Goal: Information Seeking & Learning: Find specific fact

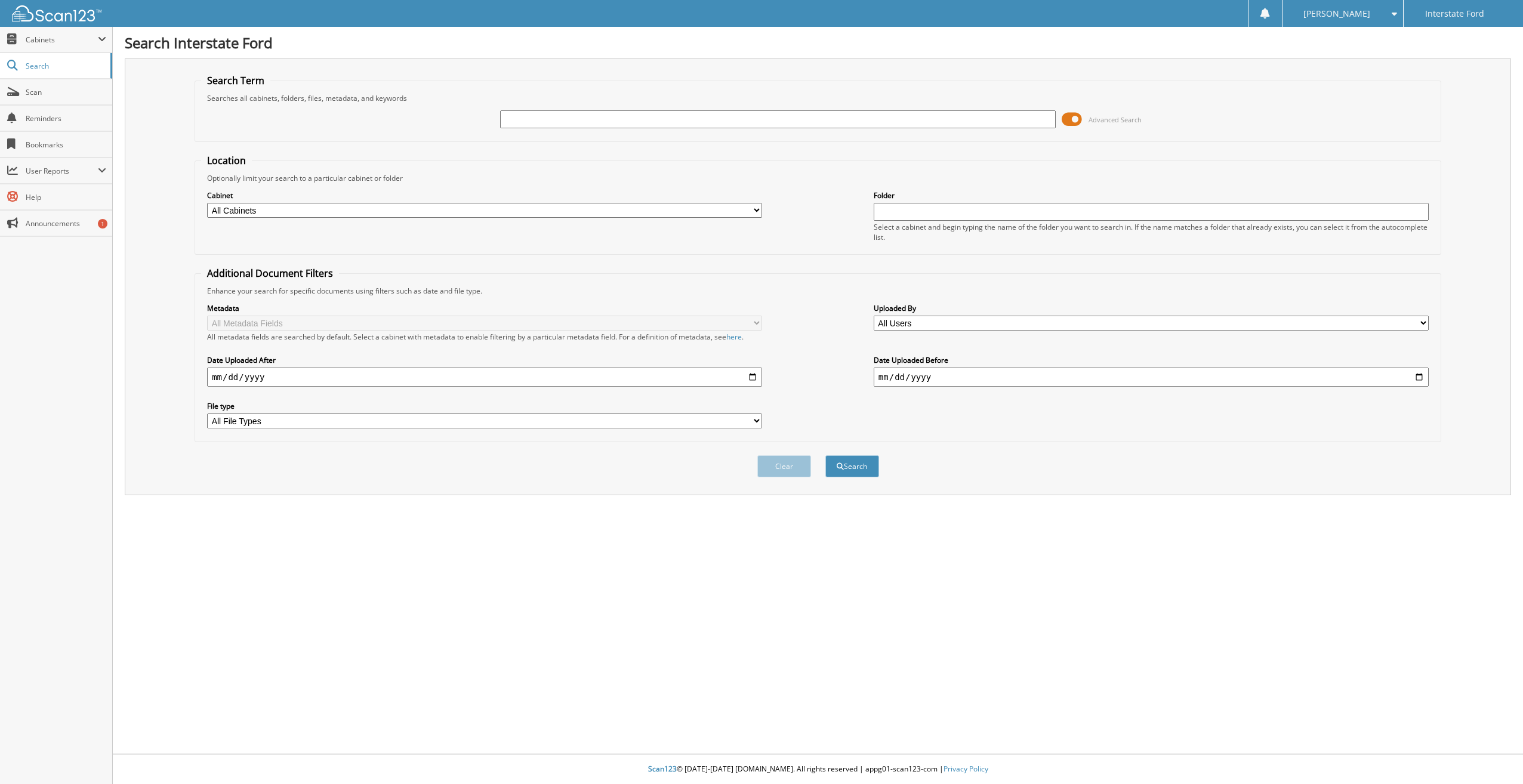
click at [622, 115] on input "text" at bounding box center [777, 119] width 555 height 18
type input "969373"
click at [825, 455] on button "Search" at bounding box center [852, 466] width 53 height 22
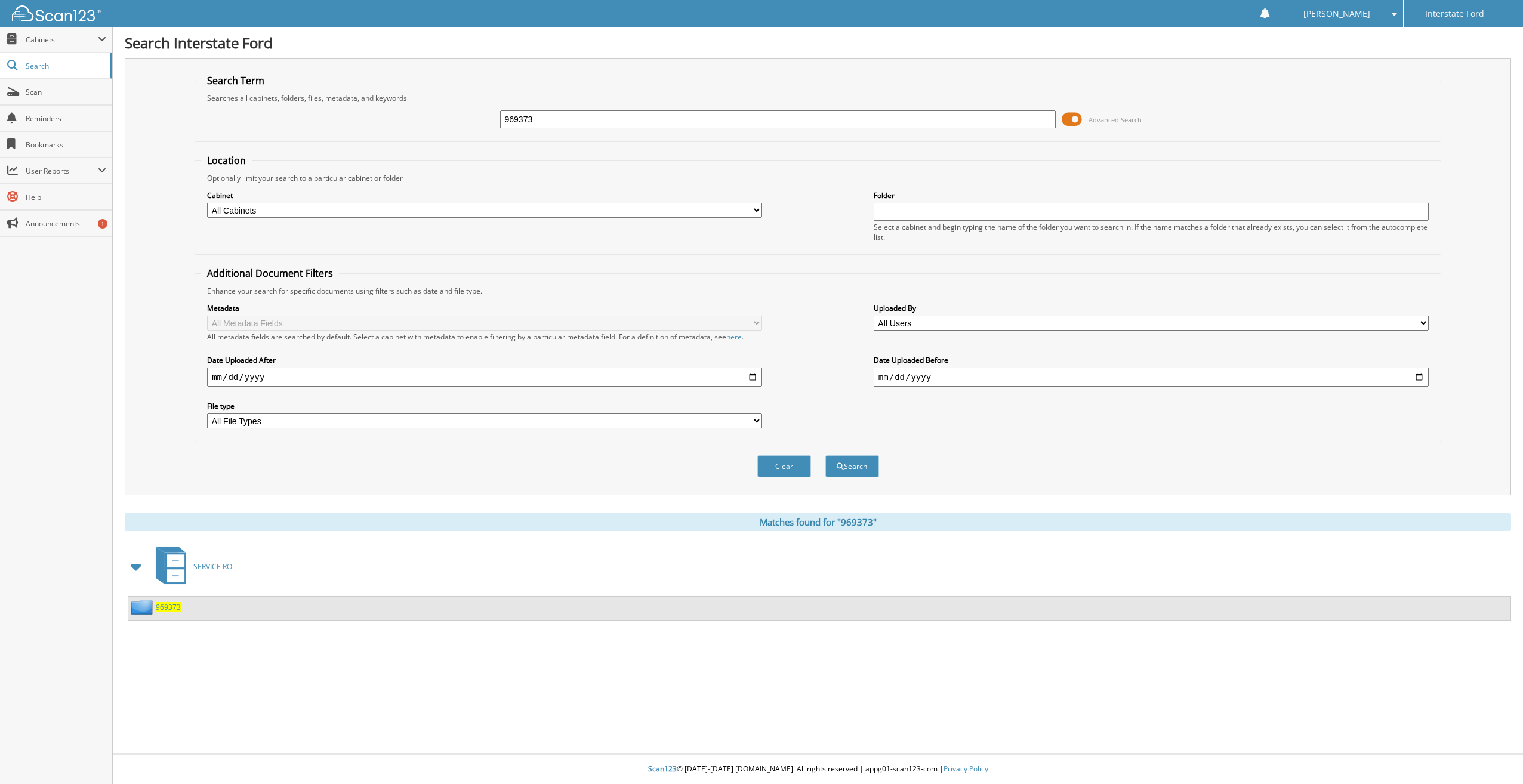
click at [180, 609] on span "969373" at bounding box center [168, 607] width 25 height 11
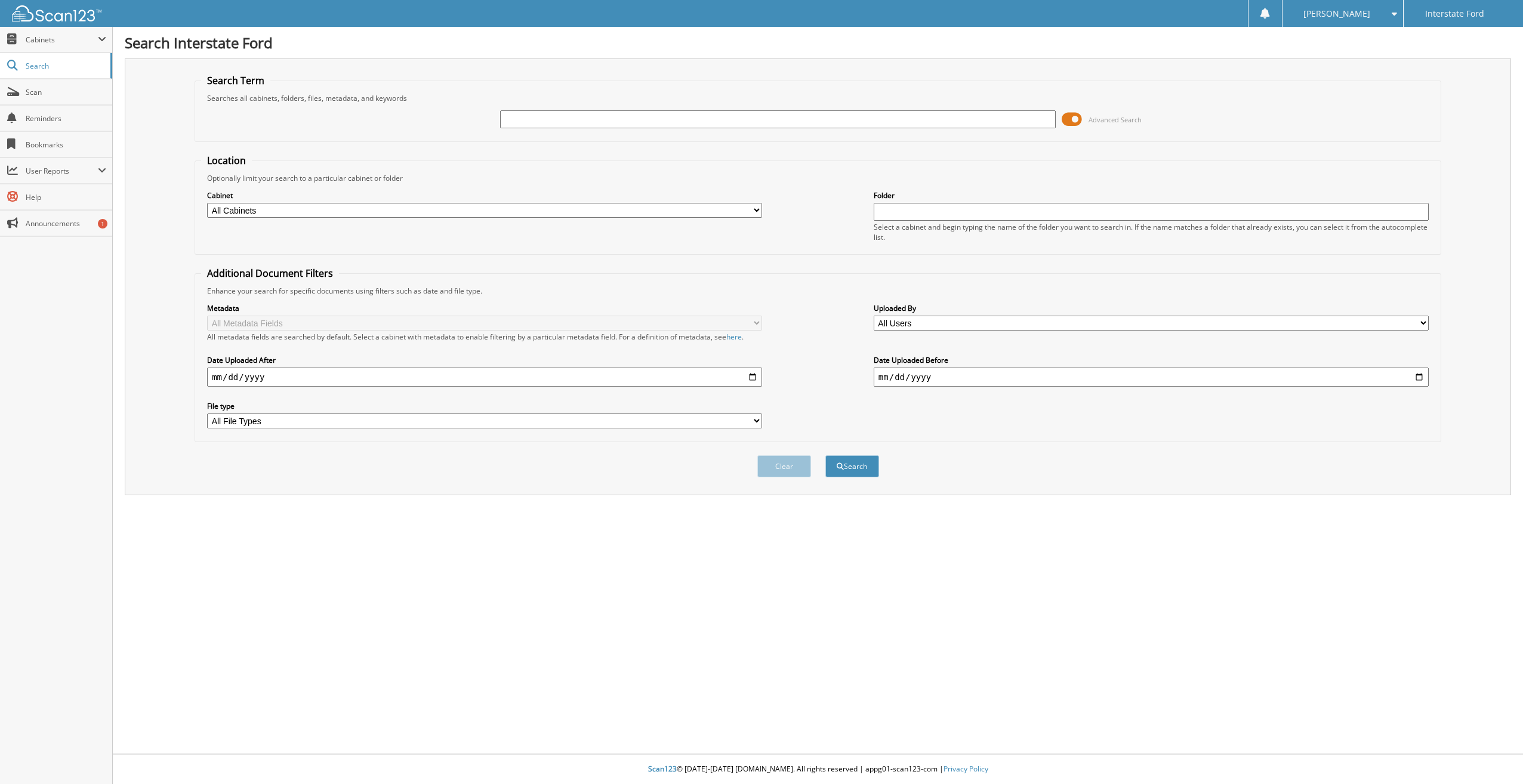
click at [559, 114] on input "text" at bounding box center [777, 119] width 555 height 18
type input "969597"
click at [825, 455] on button "Search" at bounding box center [852, 466] width 53 height 22
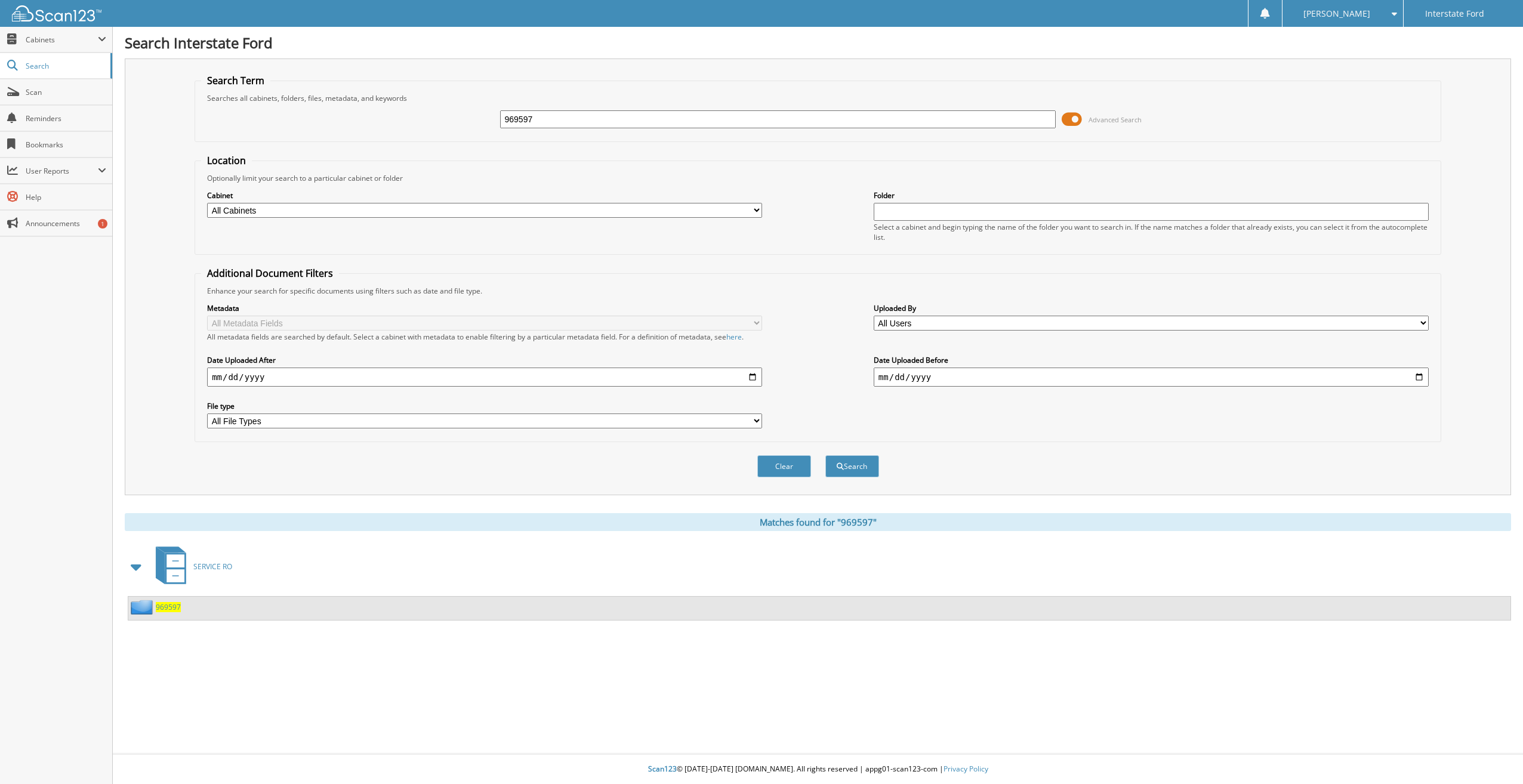
click at [181, 603] on div "969597" at bounding box center [819, 608] width 1382 height 23
click at [176, 606] on span "969597" at bounding box center [168, 607] width 25 height 11
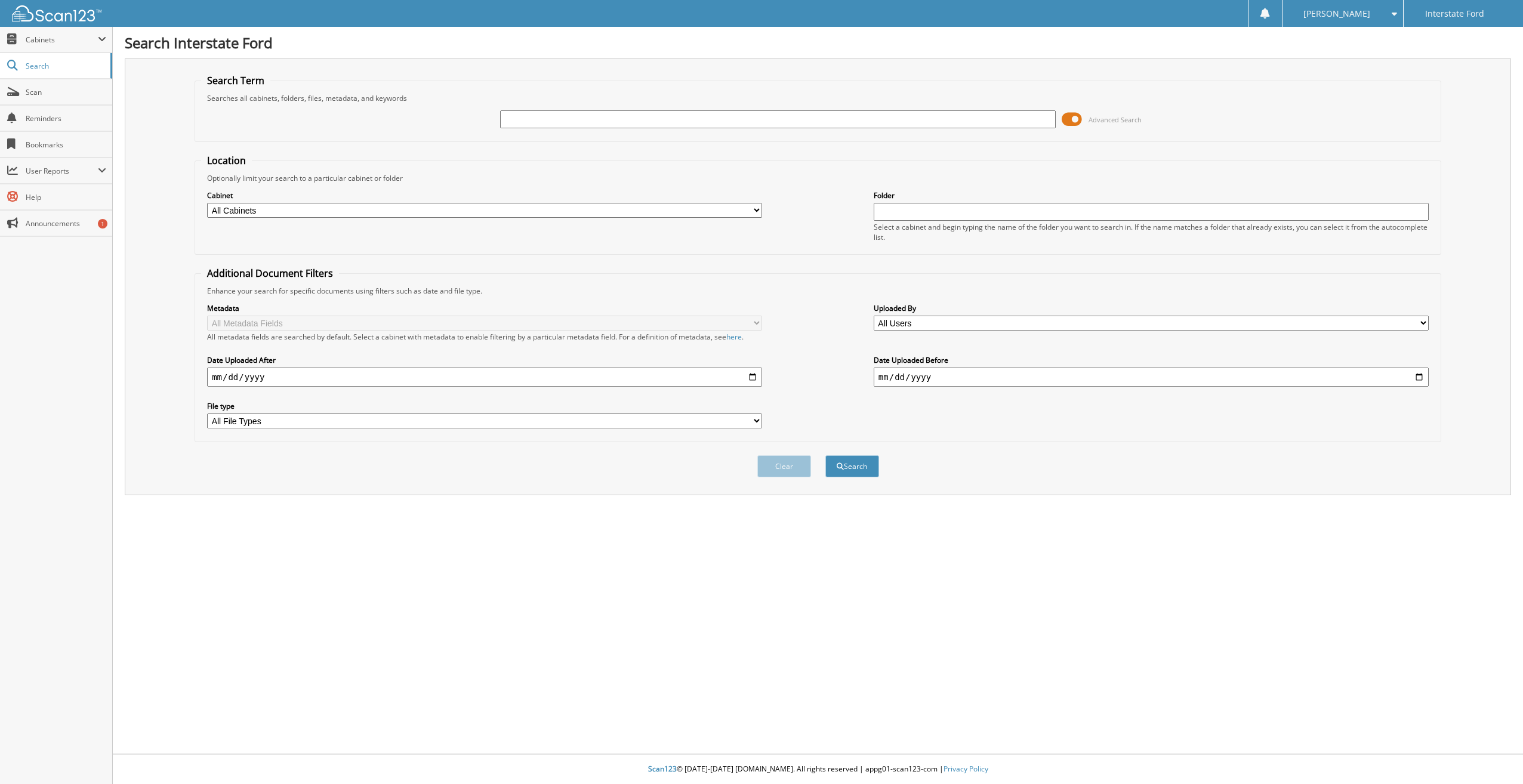
click at [564, 125] on input "text" at bounding box center [777, 119] width 555 height 18
type input "969679"
click at [825, 455] on button "Search" at bounding box center [852, 466] width 53 height 22
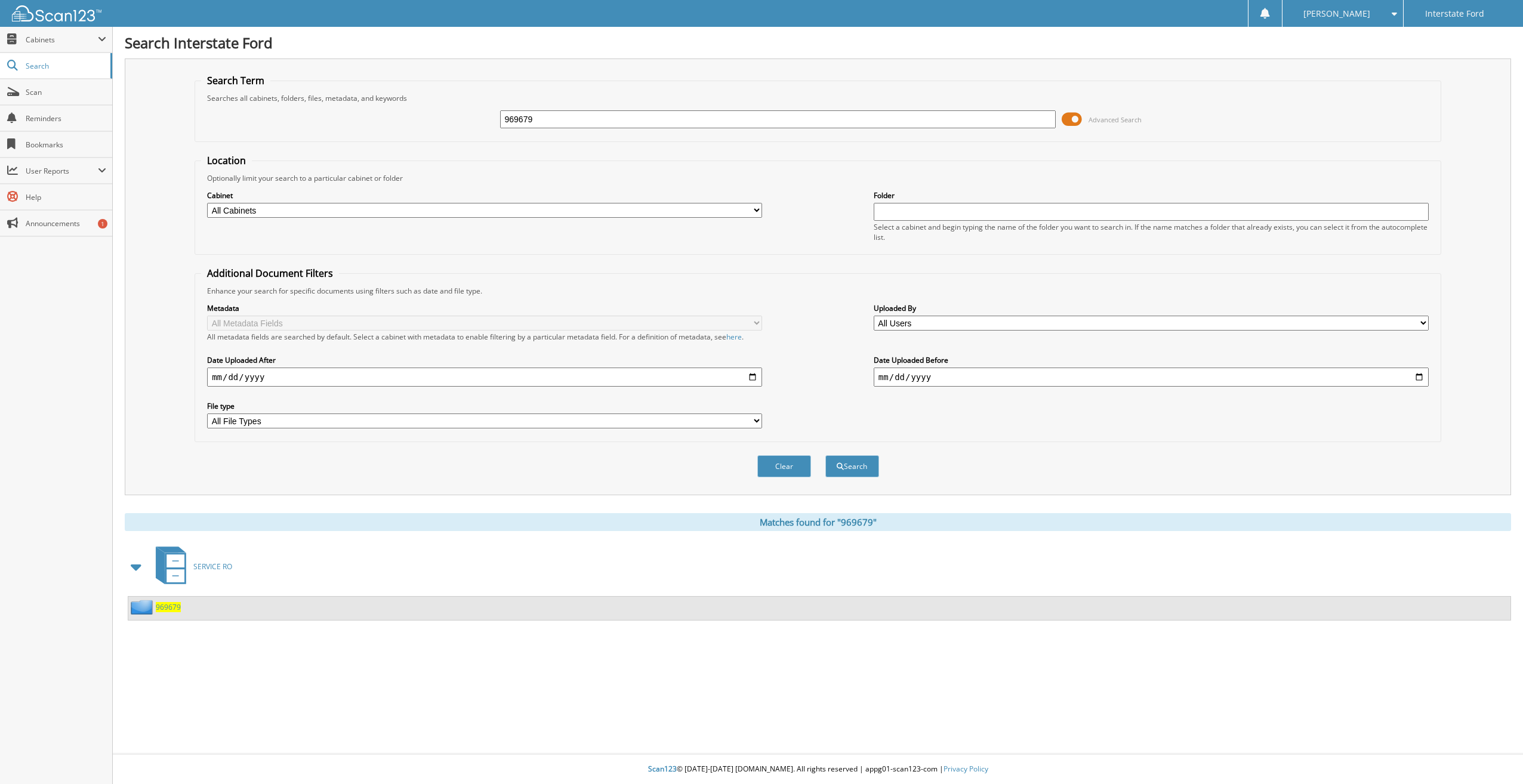
click at [167, 603] on span "969679" at bounding box center [168, 607] width 25 height 11
